Goal: Check status: Check status

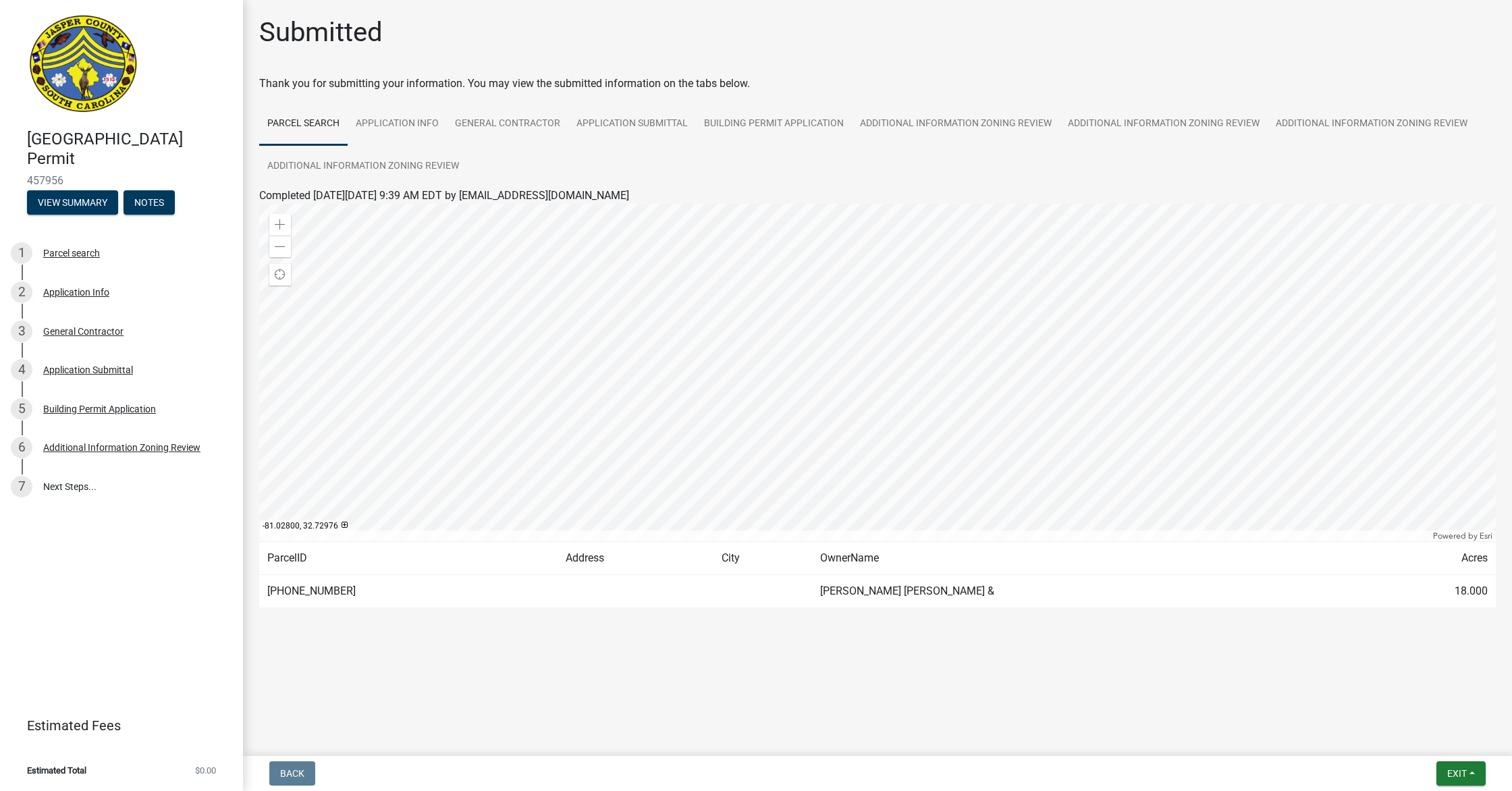
click at [944, 388] on div at bounding box center [878, 372] width 1237 height 338
click at [82, 443] on div "Additional Information Zoning Review" at bounding box center [121, 447] width 157 height 10
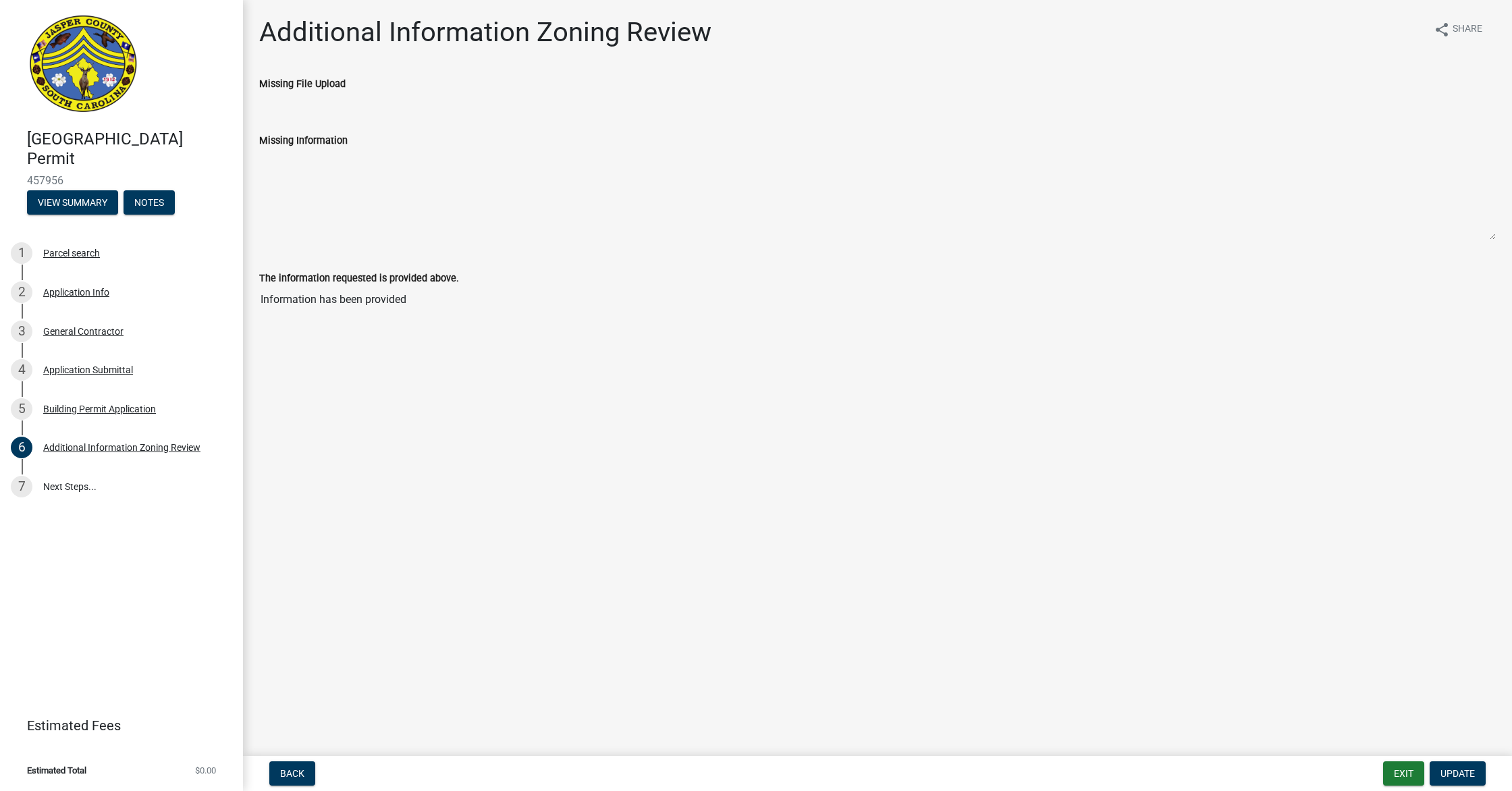
click at [63, 637] on div "[GEOGRAPHIC_DATA] Permit 457956 View Summary Notes 1 Parcel search 2 Applicatio…" at bounding box center [121, 396] width 243 height 791
click at [1391, 769] on button "Exit" at bounding box center [1403, 773] width 41 height 25
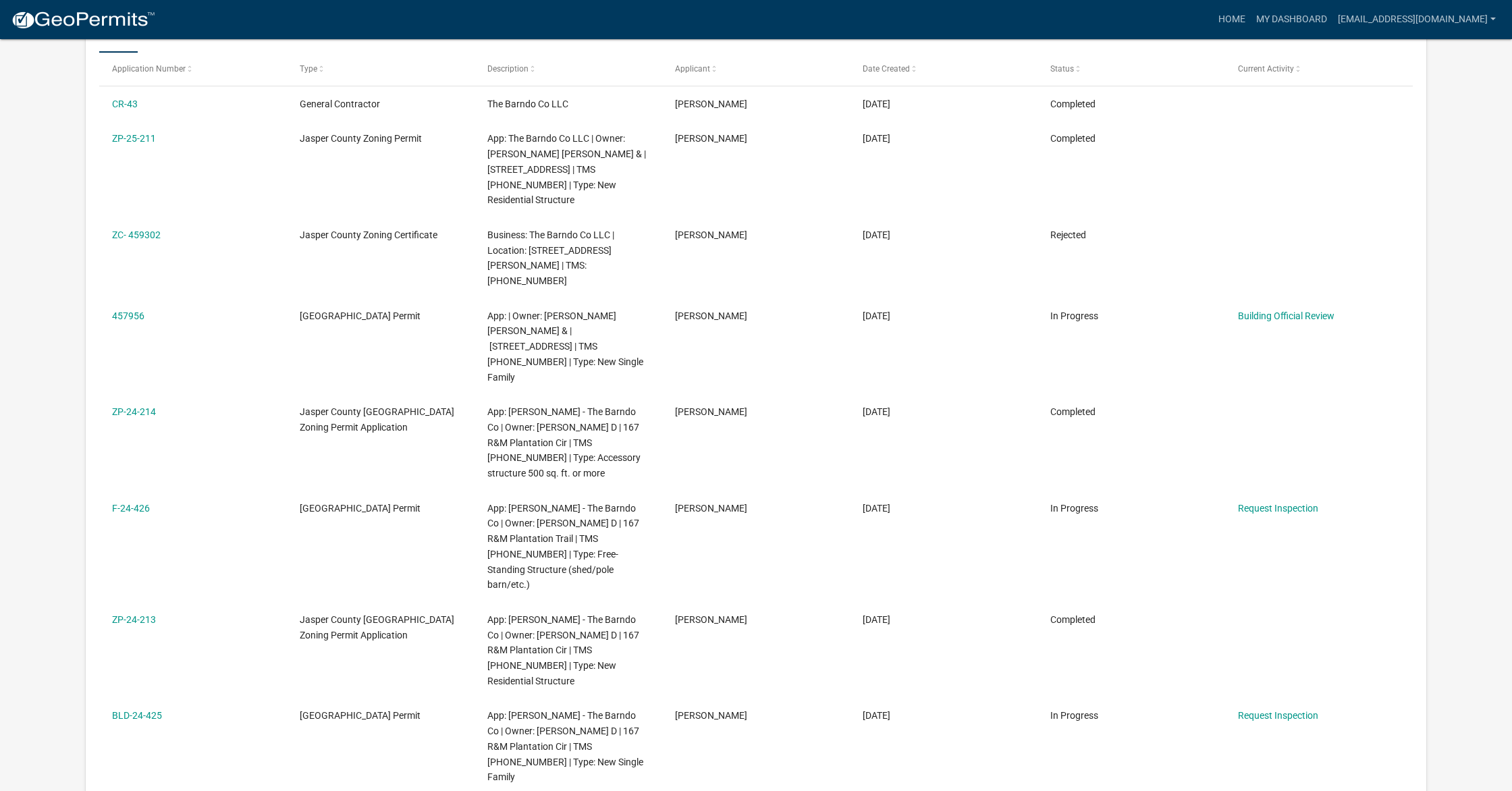
scroll to position [286, 0]
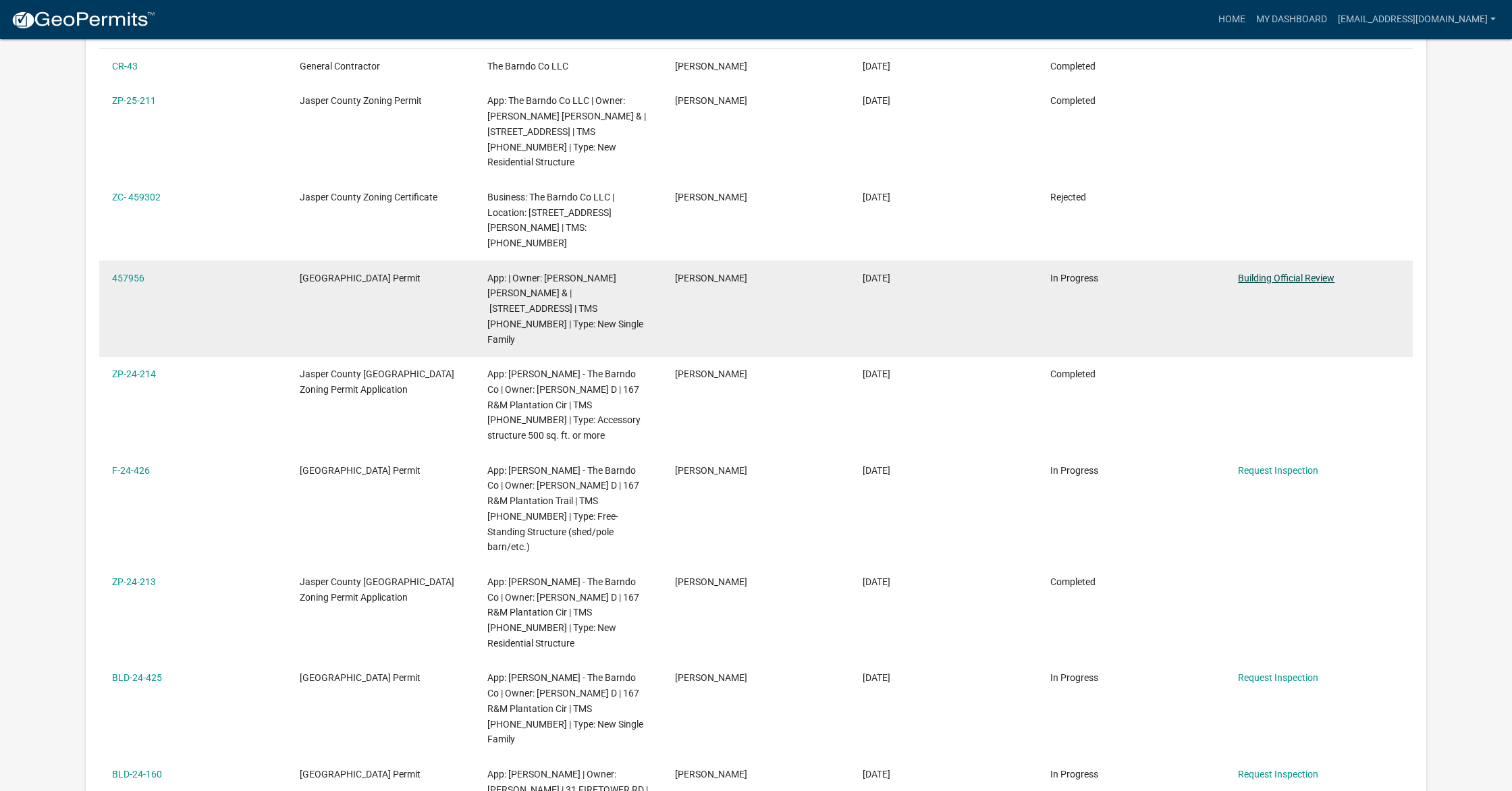
click at [1293, 273] on link "Building Official Review" at bounding box center [1286, 278] width 96 height 11
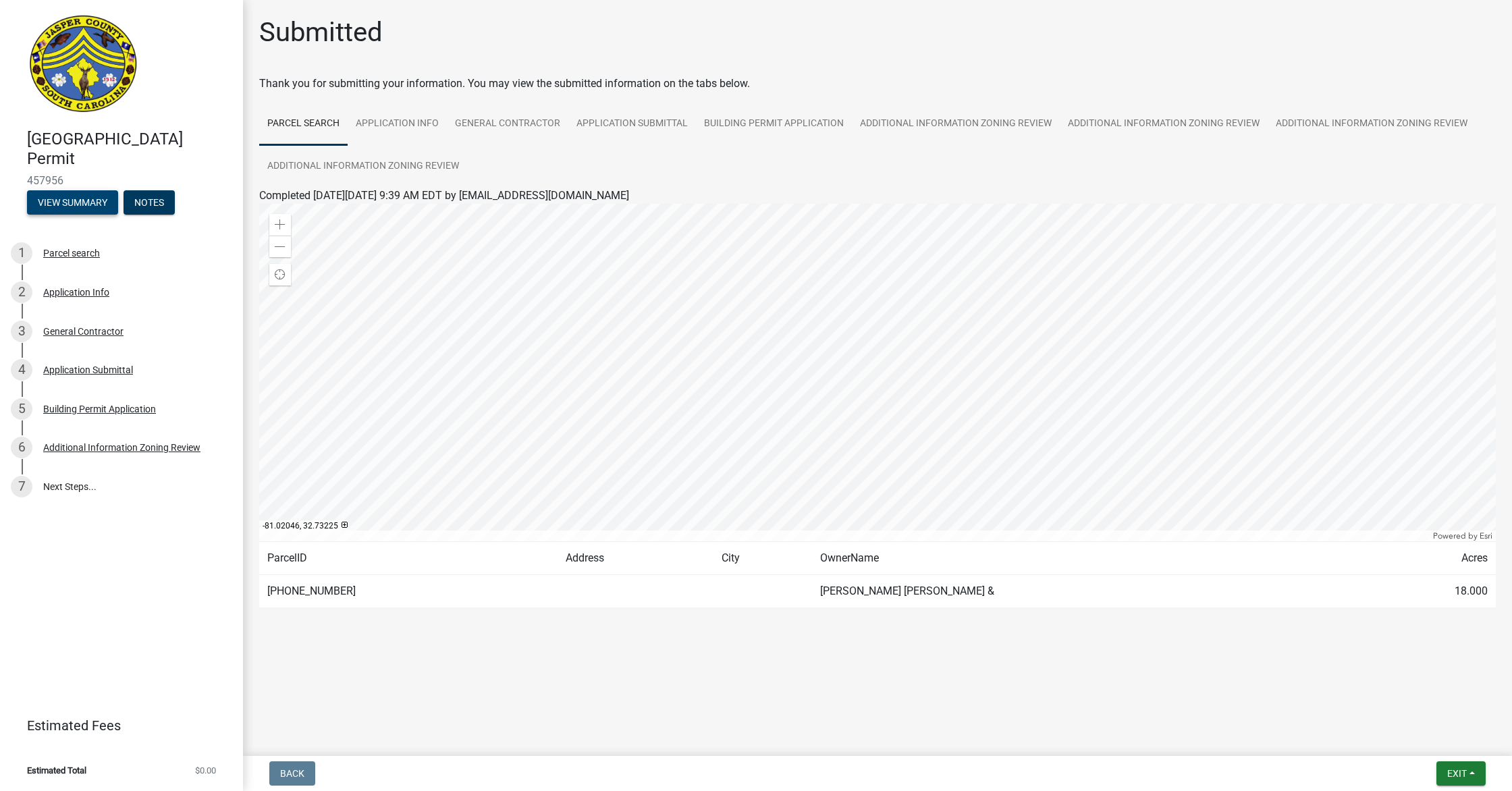
click at [53, 204] on button "View Summary" at bounding box center [73, 203] width 91 height 25
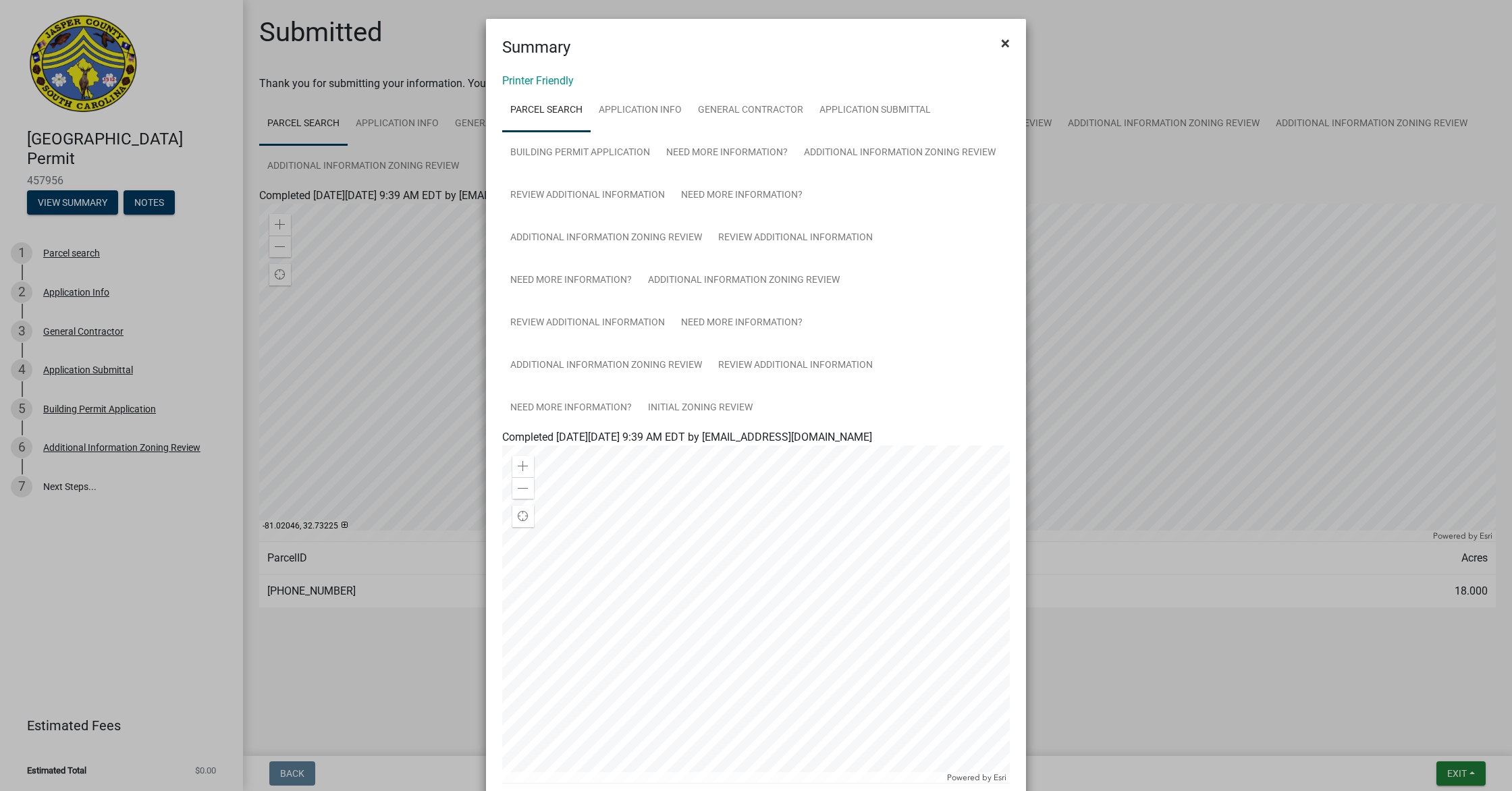
click at [1005, 44] on span "×" at bounding box center [1005, 43] width 9 height 19
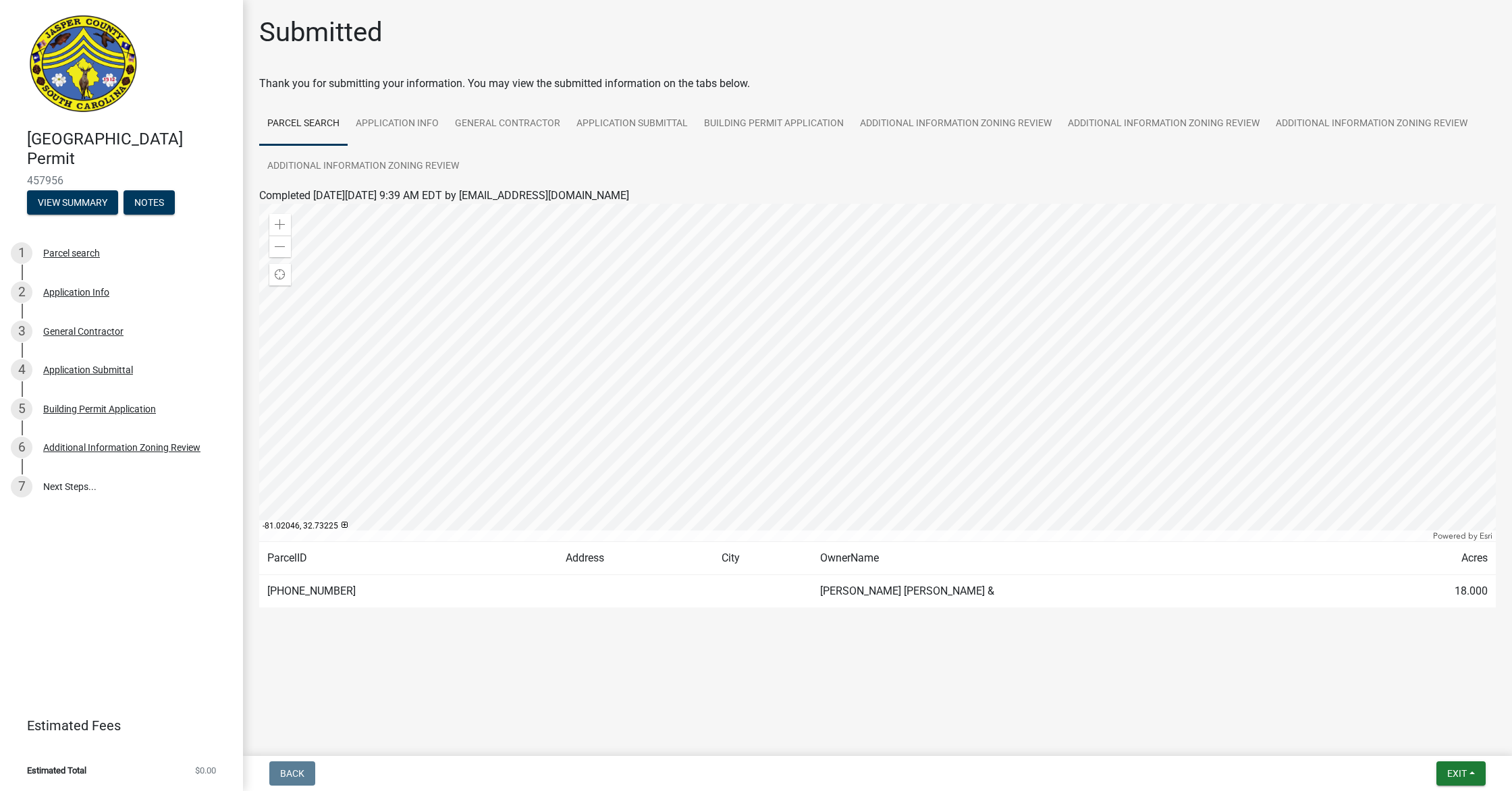
click at [61, 214] on div "[GEOGRAPHIC_DATA] Permit 457956 View Summary Notes" at bounding box center [121, 167] width 221 height 99
click at [70, 205] on button "View Summary" at bounding box center [73, 203] width 91 height 25
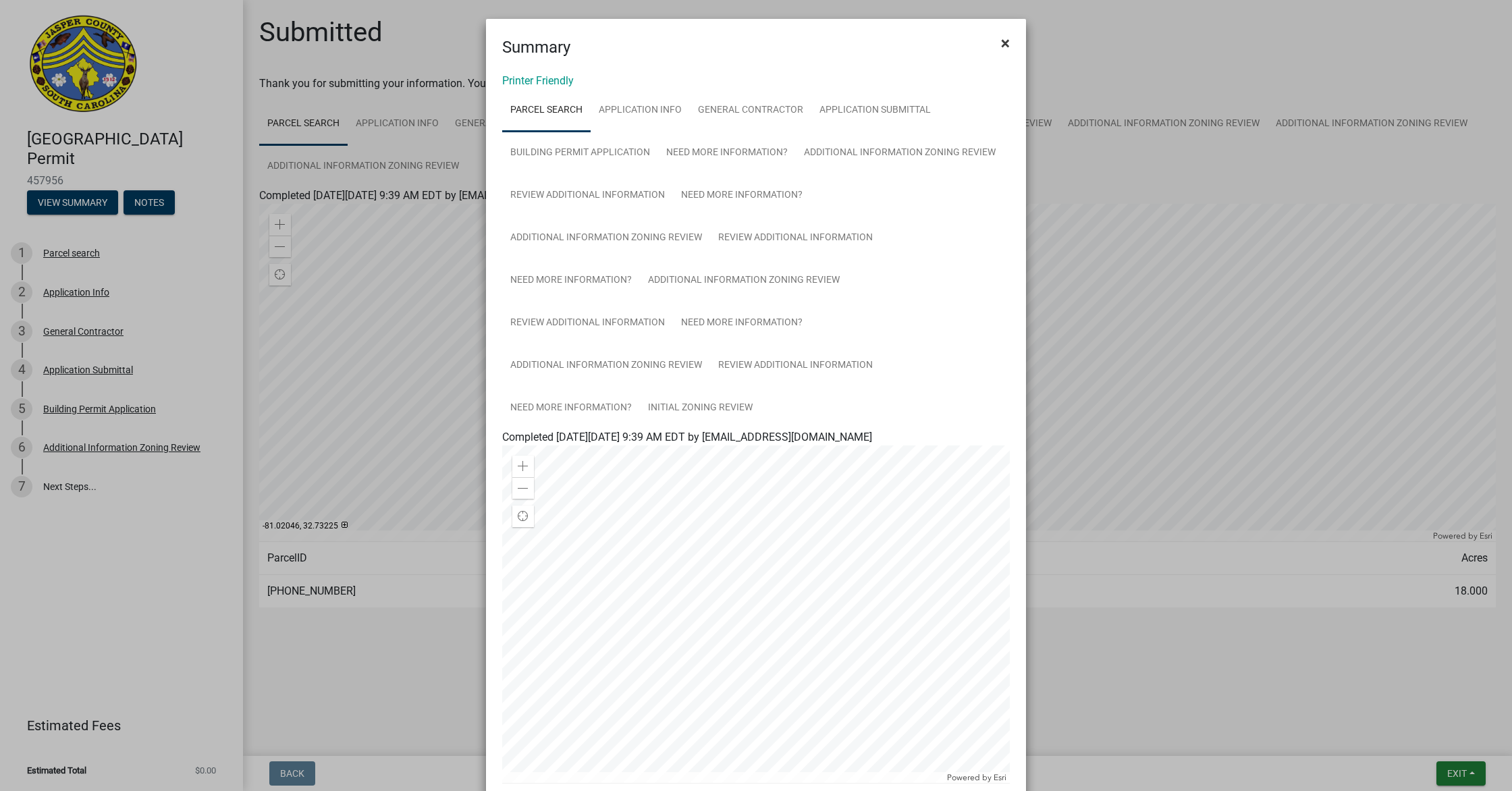
click at [1003, 45] on span "×" at bounding box center [1005, 43] width 9 height 19
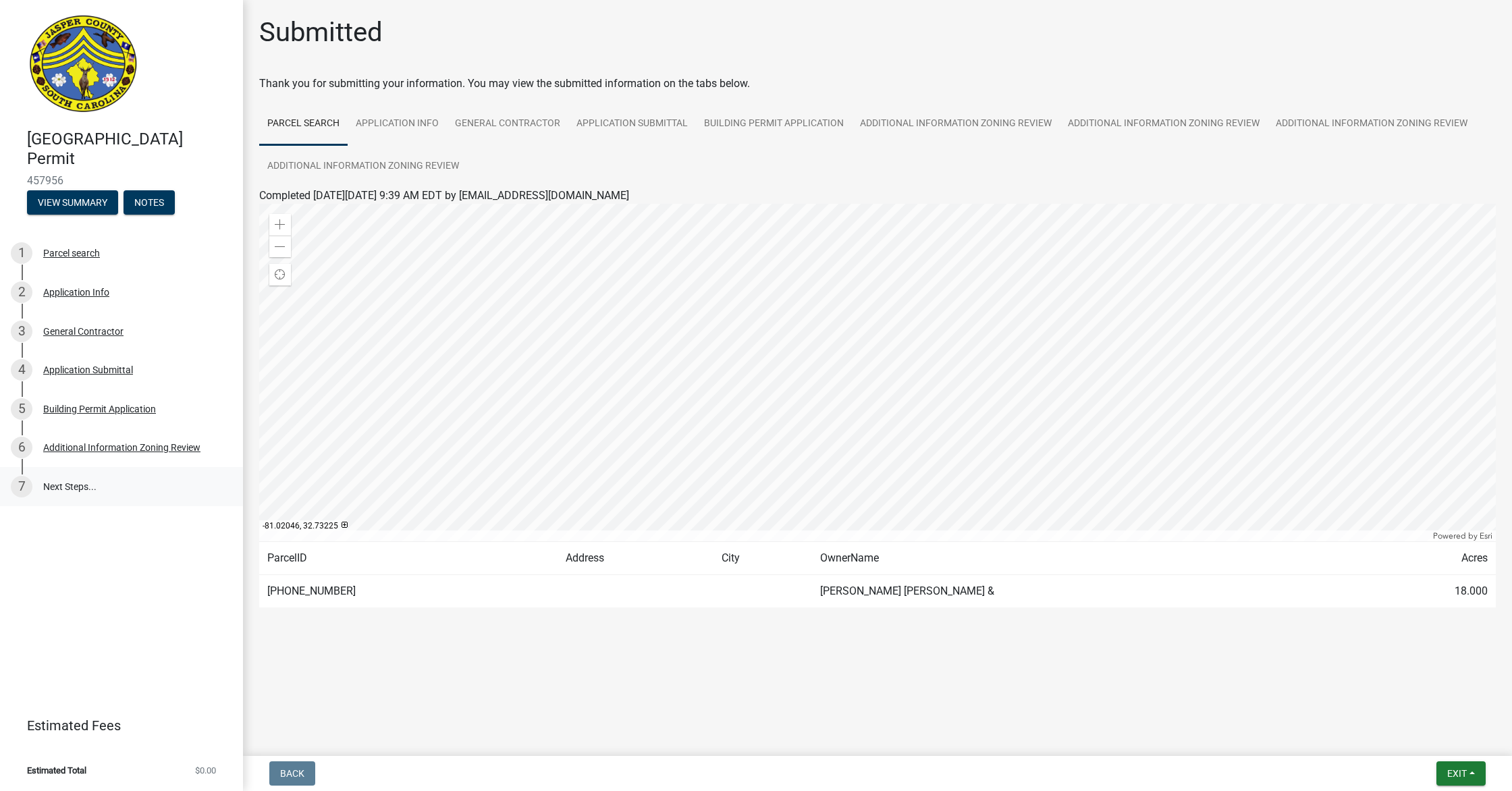
click at [67, 485] on link "7 Next Steps..." at bounding box center [121, 487] width 243 height 39
click at [68, 199] on button "View Summary" at bounding box center [73, 203] width 91 height 25
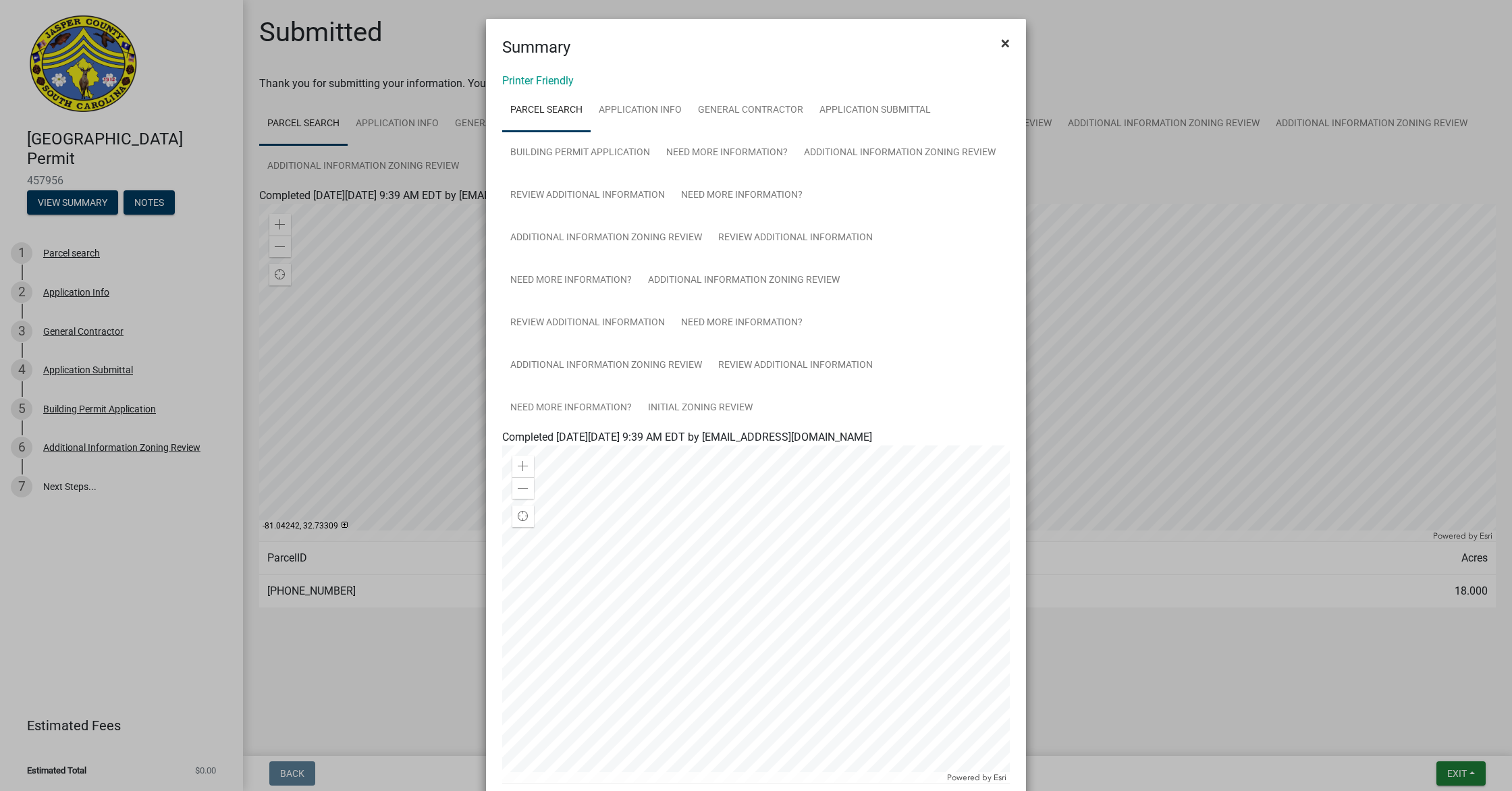
click at [1002, 46] on span "×" at bounding box center [1005, 43] width 9 height 19
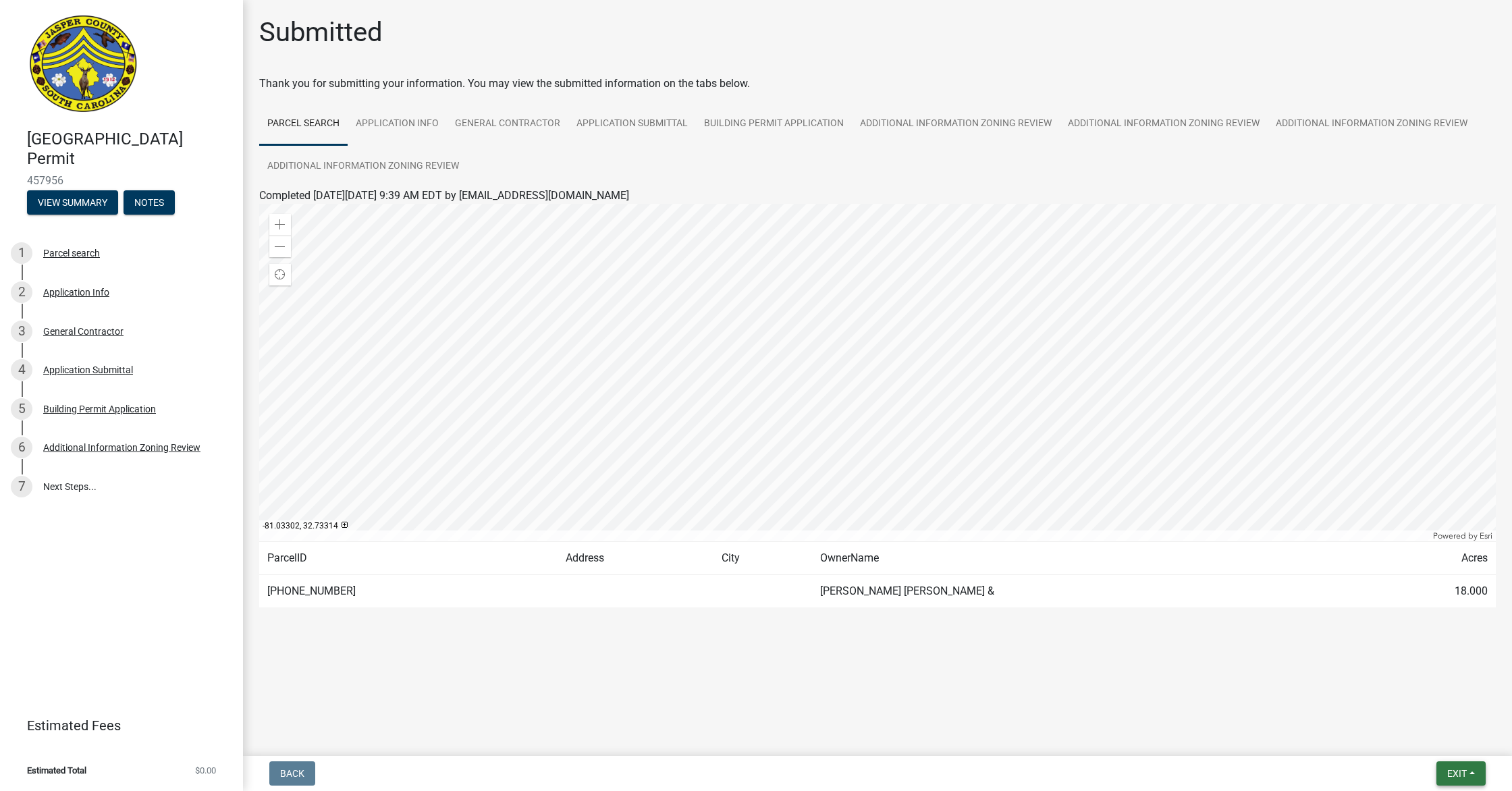
click at [1474, 776] on button "Exit" at bounding box center [1461, 773] width 49 height 25
click at [1448, 772] on span "Exit" at bounding box center [1457, 773] width 19 height 11
click at [1443, 744] on button "Save & Exit" at bounding box center [1431, 738] width 108 height 32
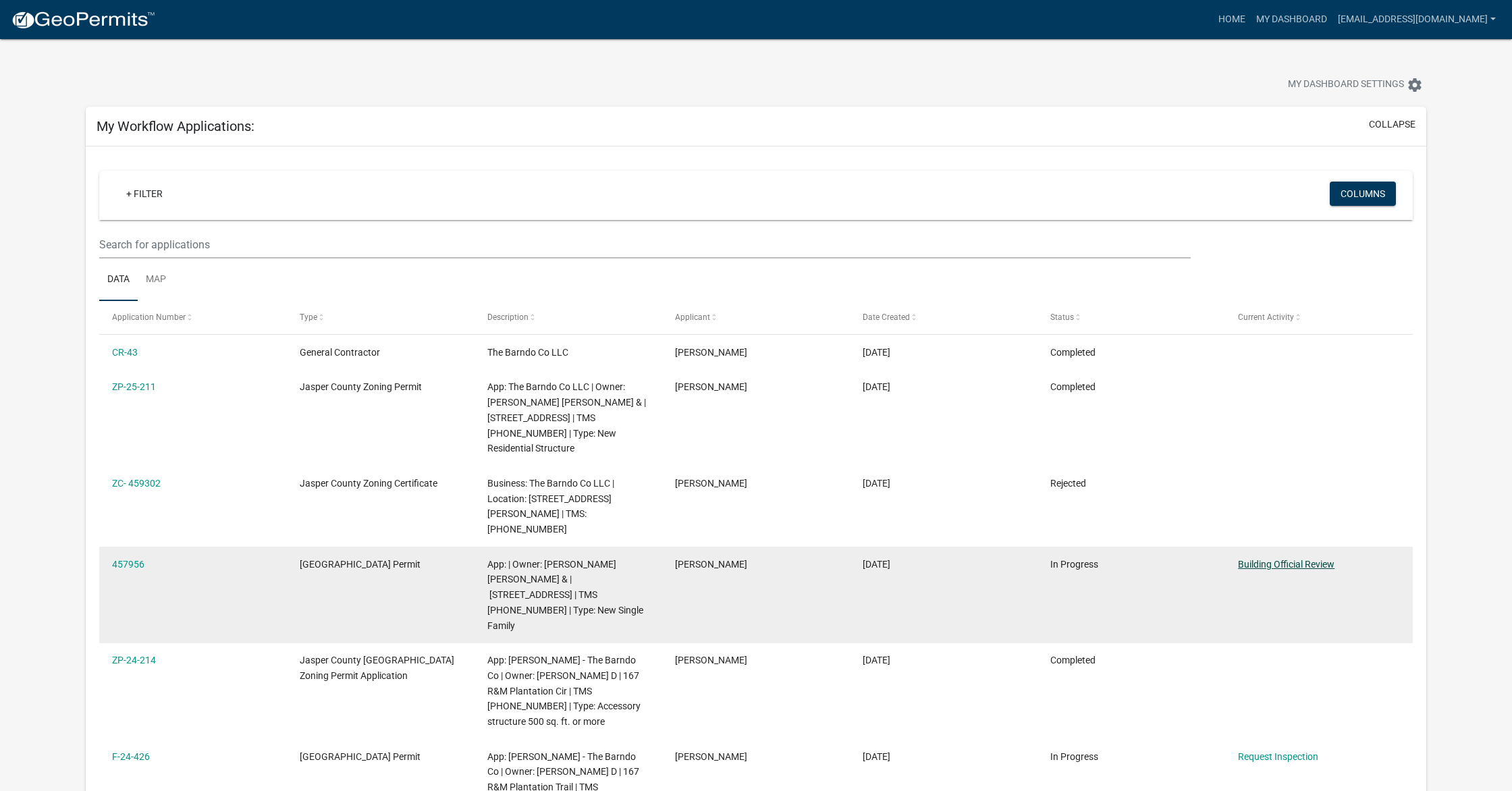
click at [1287, 574] on datatable-body-cell "Building Official Review" at bounding box center [1319, 595] width 188 height 96
click at [1288, 559] on link "Building Official Review" at bounding box center [1286, 564] width 96 height 11
